Goal: Find specific page/section: Find specific page/section

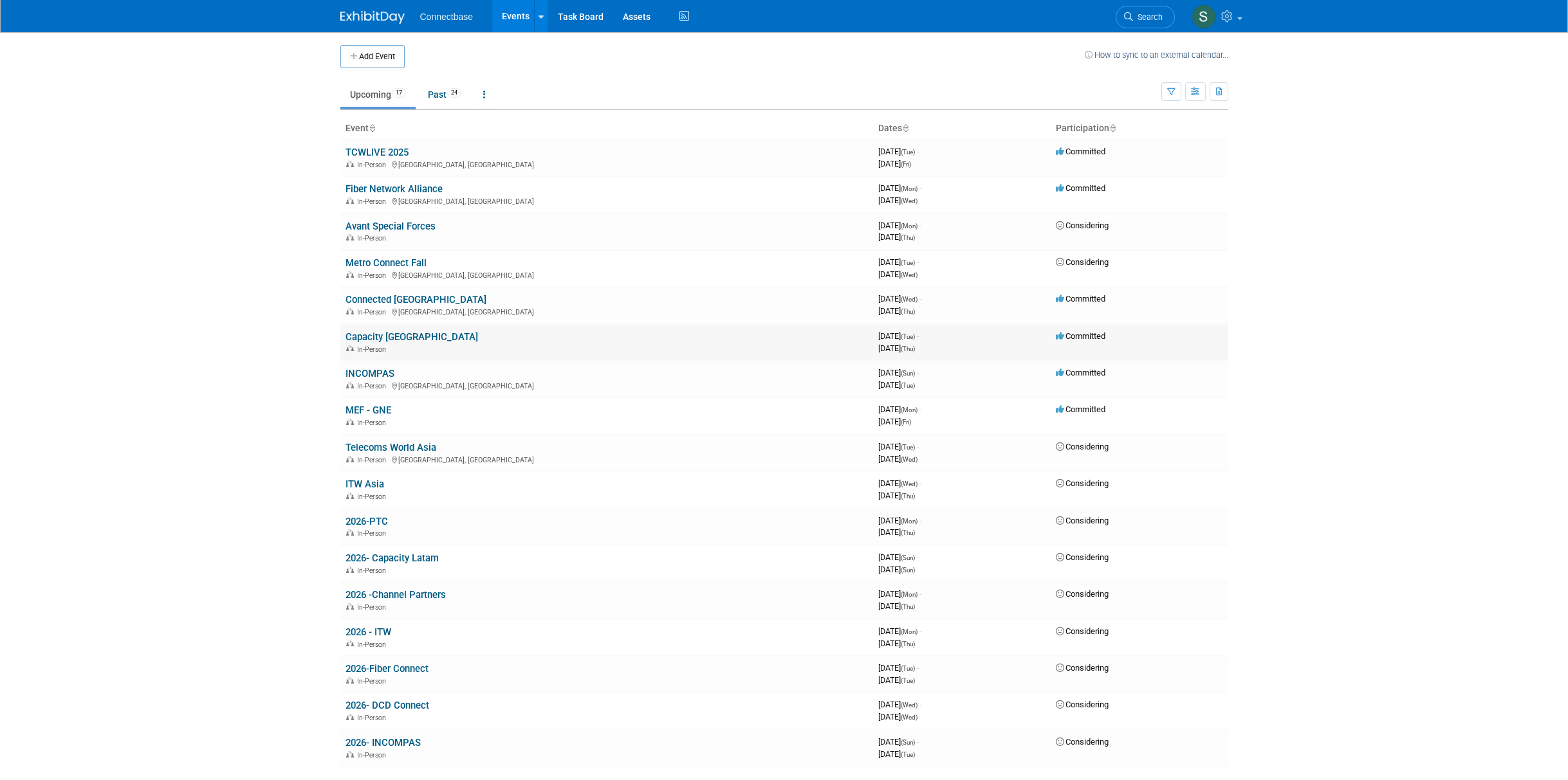
click at [384, 336] on link "Capacity [GEOGRAPHIC_DATA]" at bounding box center [411, 337] width 132 height 11
click at [399, 338] on link "Capacity [GEOGRAPHIC_DATA]" at bounding box center [411, 337] width 132 height 11
